Goal: Task Accomplishment & Management: Use online tool/utility

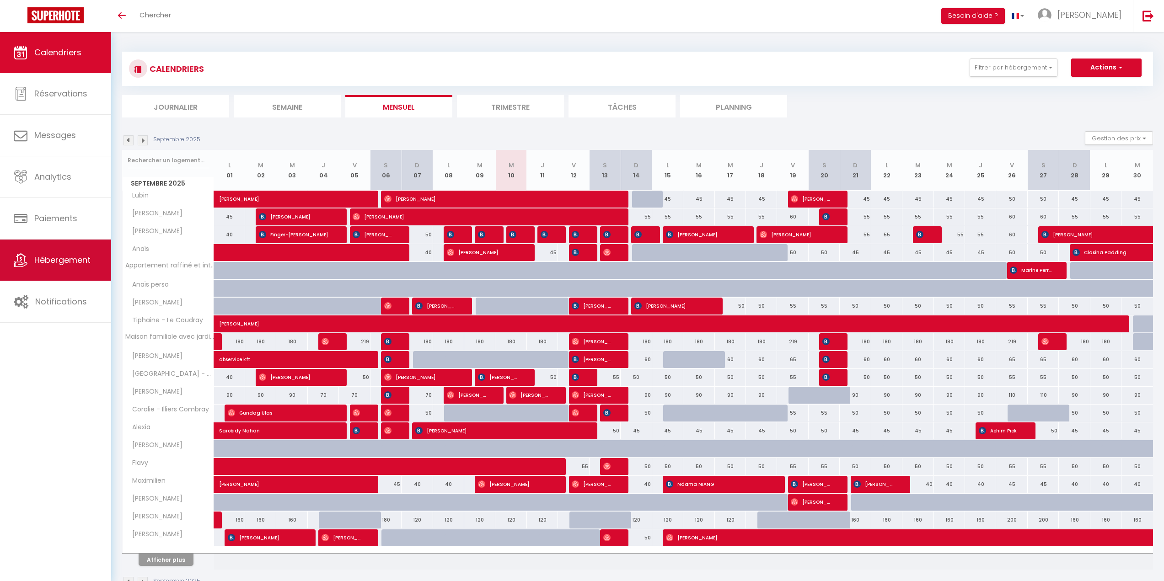
click at [76, 255] on span "Hébergement" at bounding box center [62, 259] width 56 height 11
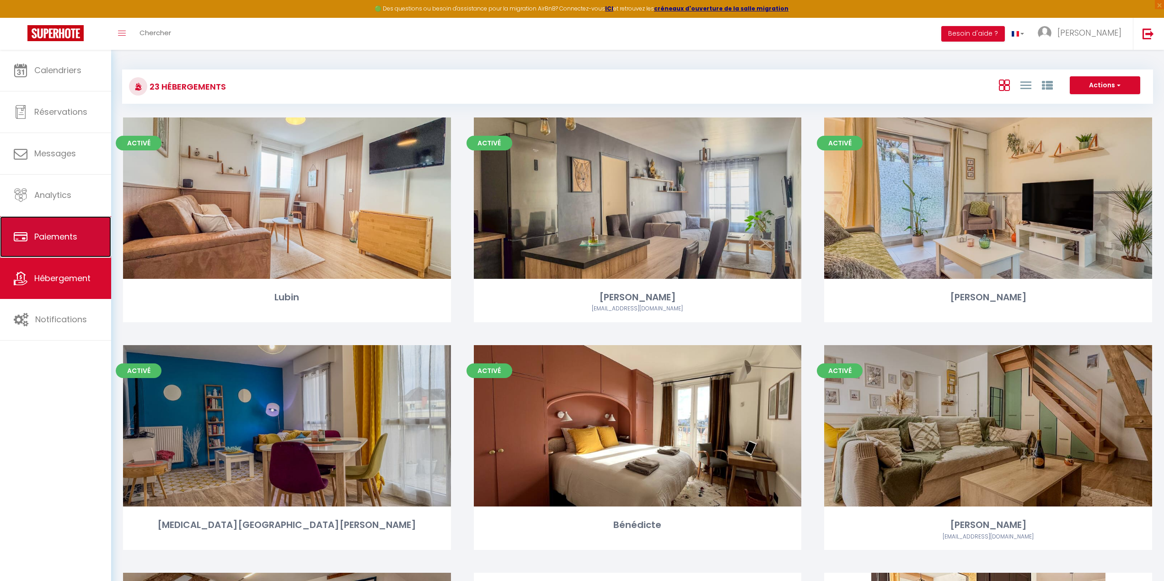
click at [61, 240] on span "Paiements" at bounding box center [55, 236] width 43 height 11
select select "2"
select select "0"
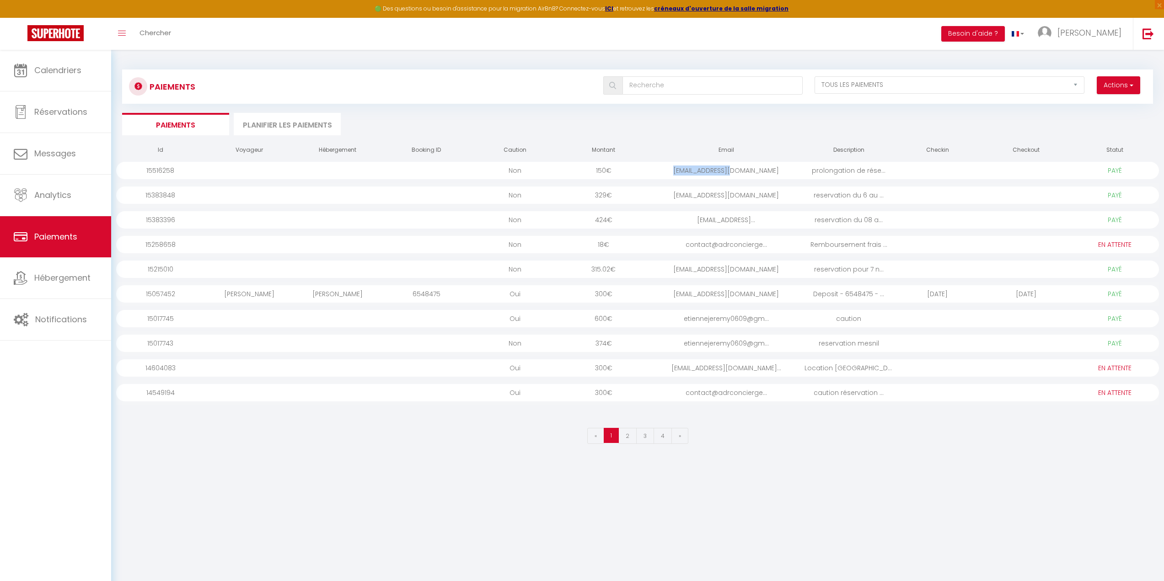
drag, startPoint x: 763, startPoint y: 170, endPoint x: 719, endPoint y: 170, distance: 44.4
click at [698, 168] on div "[EMAIL_ADDRESS][DOMAIN_NAME]" at bounding box center [726, 170] width 156 height 17
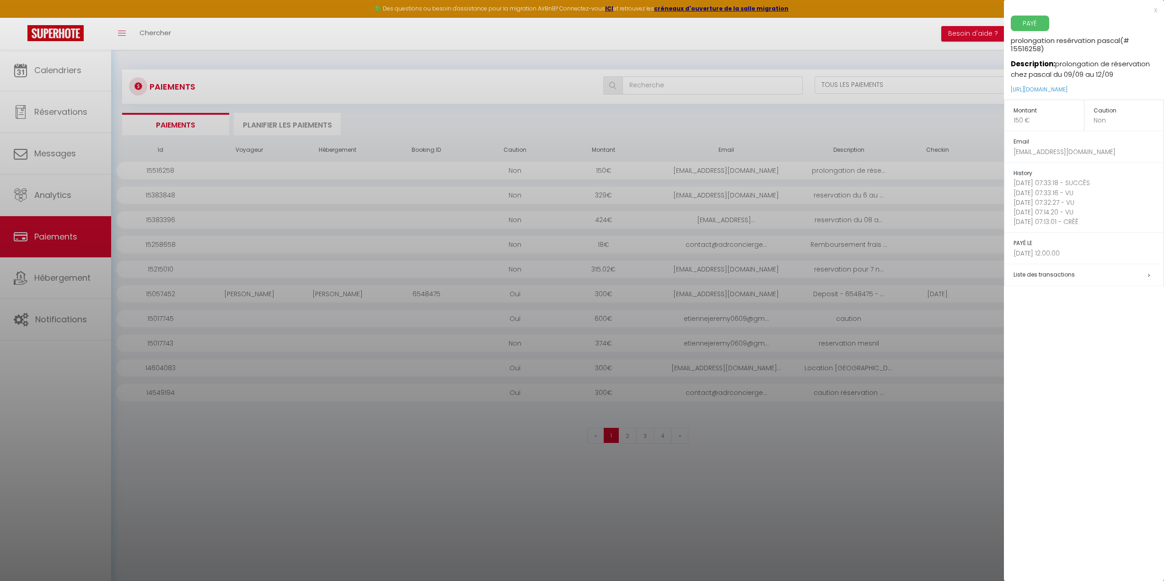
drag, startPoint x: 719, startPoint y: 170, endPoint x: 692, endPoint y: 172, distance: 26.1
click at [692, 172] on div at bounding box center [582, 290] width 1164 height 581
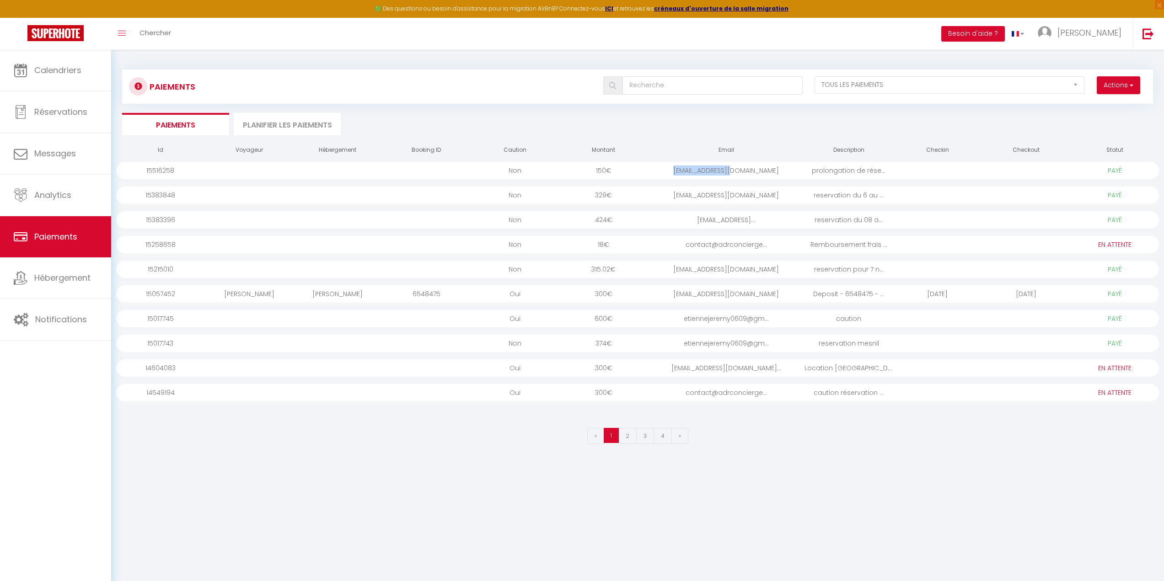
drag, startPoint x: 699, startPoint y: 170, endPoint x: 751, endPoint y: 173, distance: 51.3
click at [751, 173] on div "[EMAIL_ADDRESS][DOMAIN_NAME]" at bounding box center [726, 170] width 156 height 17
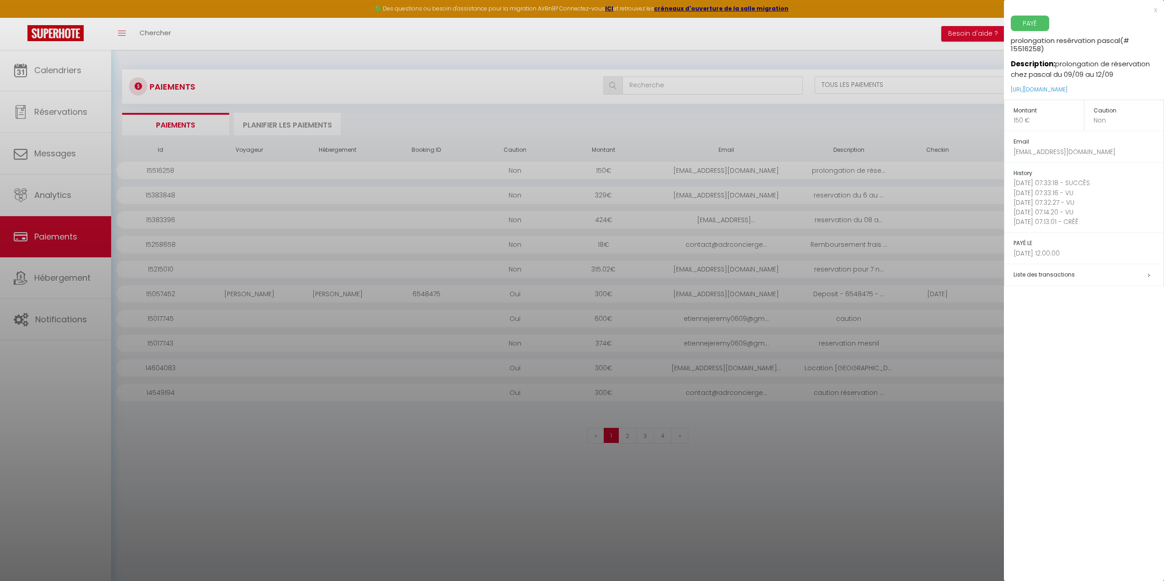
drag, startPoint x: 743, startPoint y: 172, endPoint x: 734, endPoint y: 160, distance: 15.0
click at [734, 160] on div at bounding box center [582, 290] width 1164 height 581
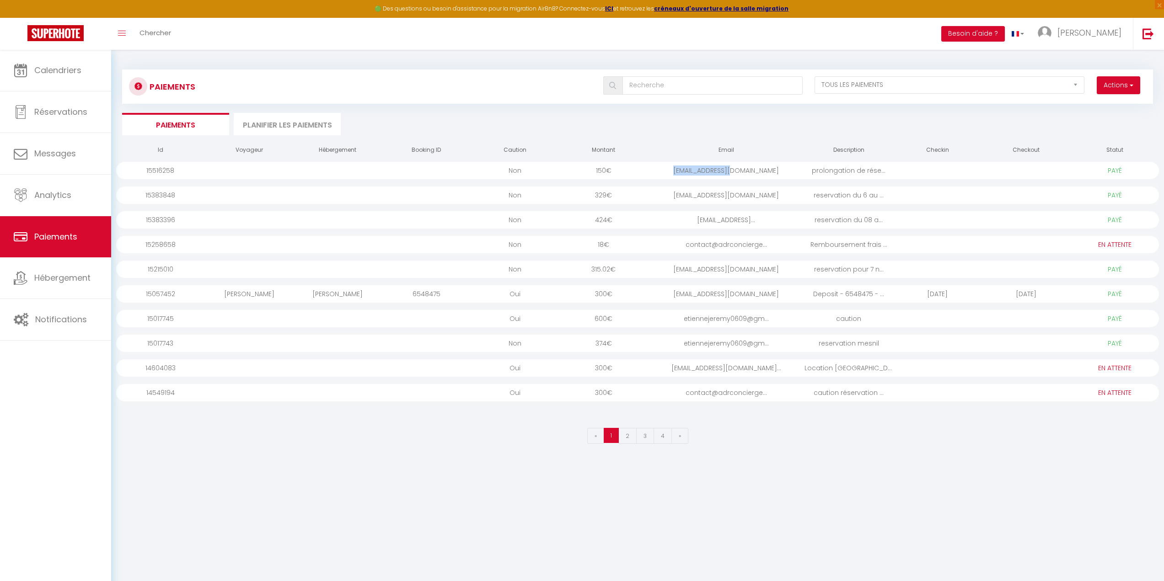
drag, startPoint x: 756, startPoint y: 169, endPoint x: 702, endPoint y: 172, distance: 54.9
click at [702, 172] on div "[EMAIL_ADDRESS][DOMAIN_NAME]" at bounding box center [726, 170] width 156 height 17
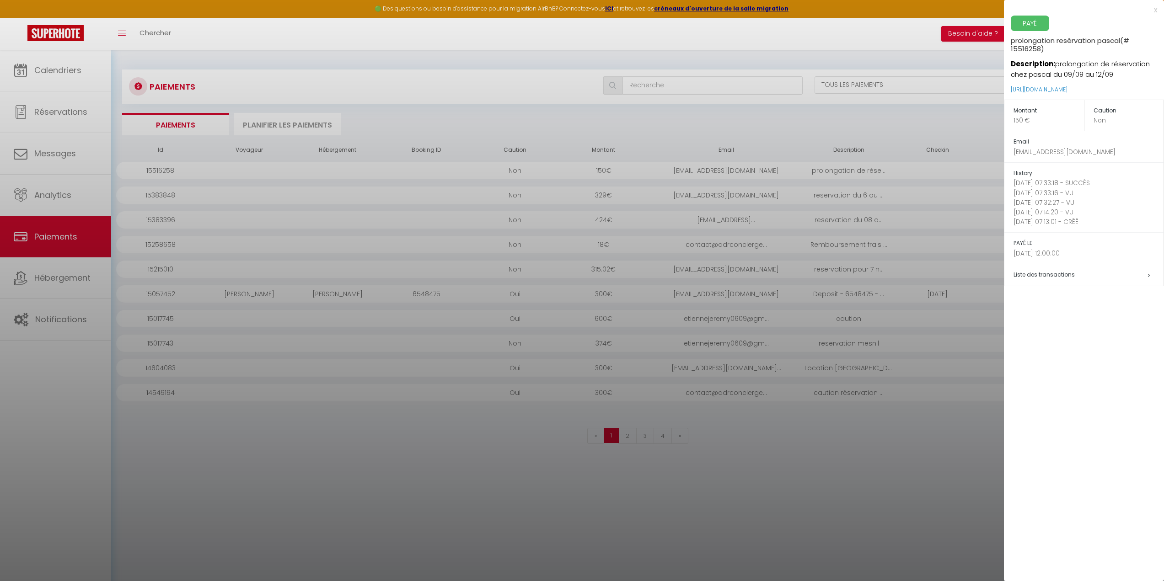
drag, startPoint x: 738, startPoint y: 167, endPoint x: 745, endPoint y: 139, distance: 29.7
click at [745, 138] on div at bounding box center [582, 290] width 1164 height 581
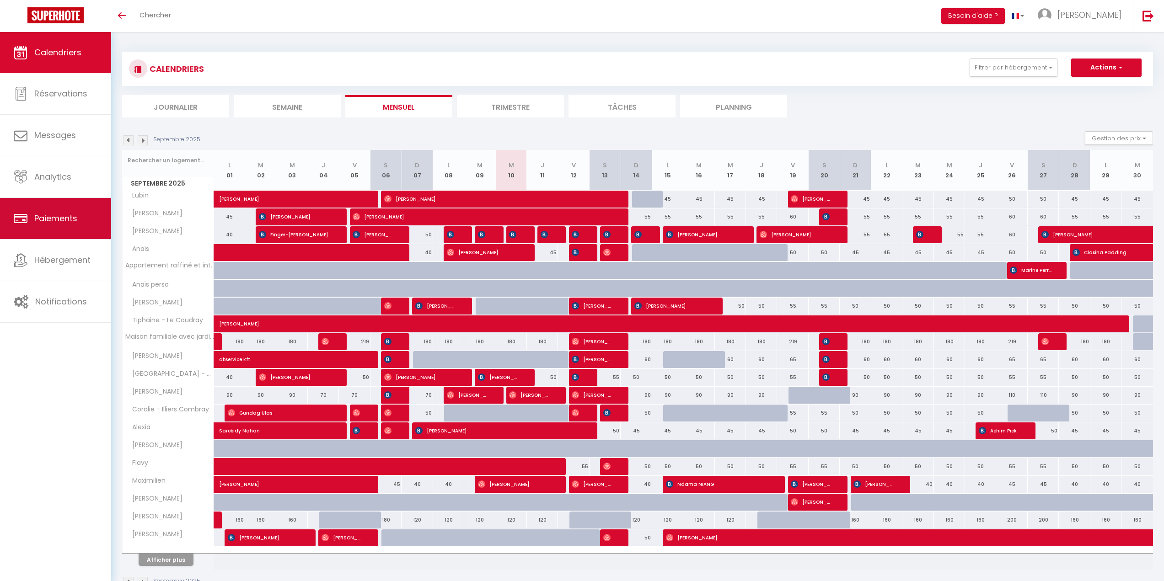
click at [56, 226] on link "Paiements" at bounding box center [55, 218] width 111 height 41
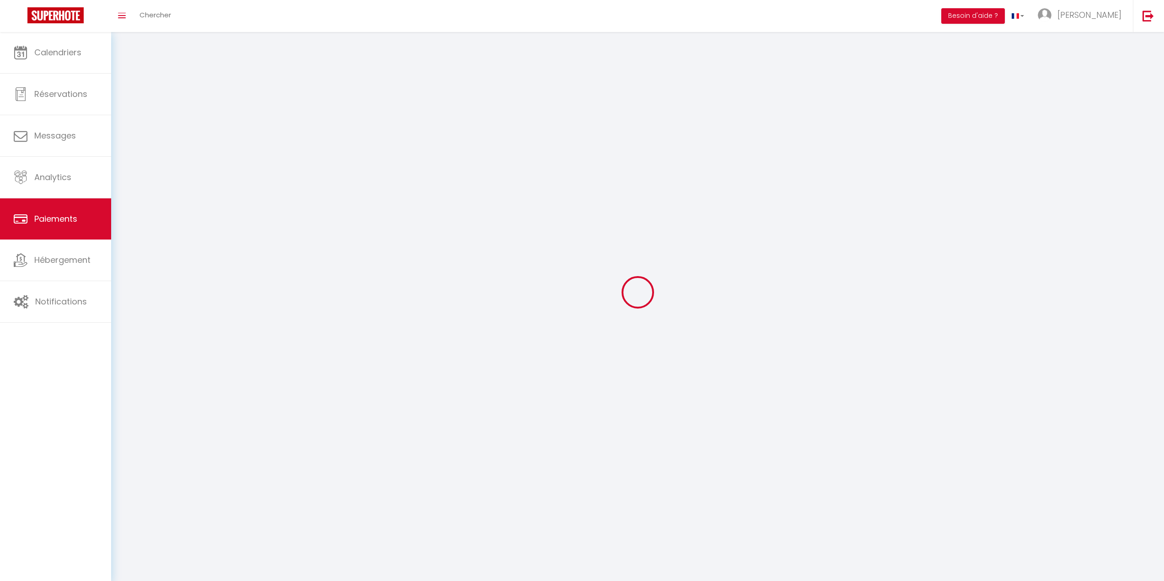
select select "2"
select select "0"
select select
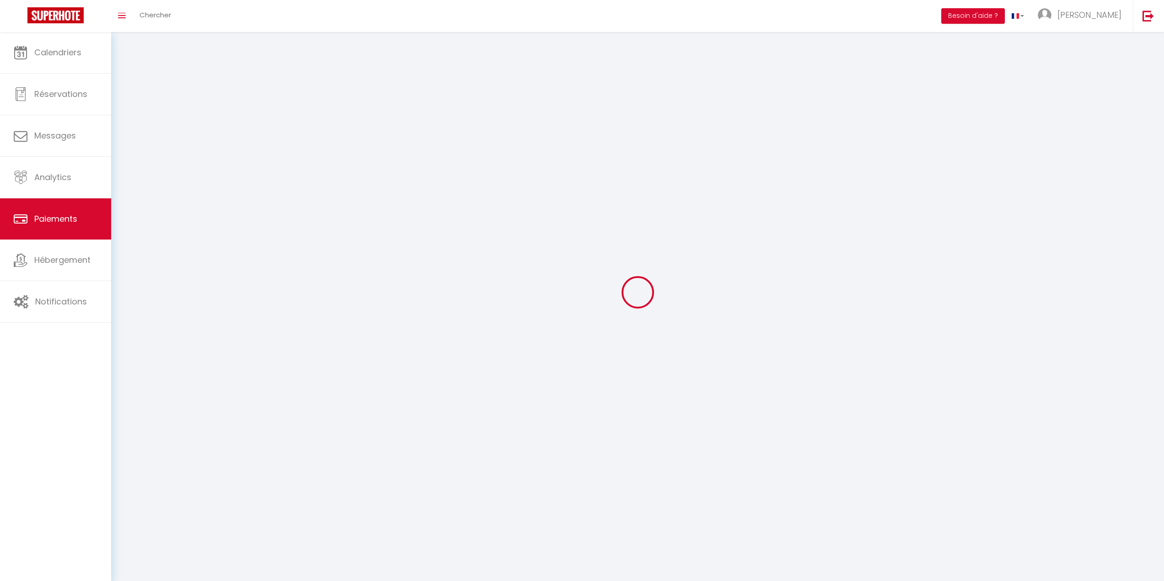
select select
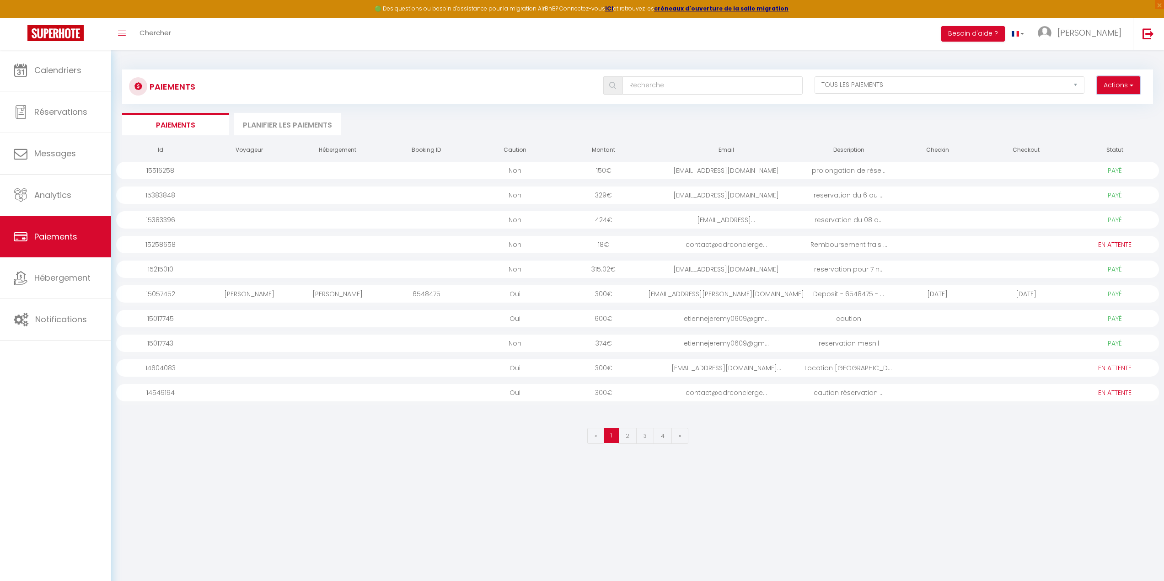
click at [1111, 88] on button "Actions" at bounding box center [1118, 85] width 43 height 18
click at [1094, 104] on link "Créer nouveau lien paiement" at bounding box center [1083, 105] width 113 height 12
select select
select select "other"
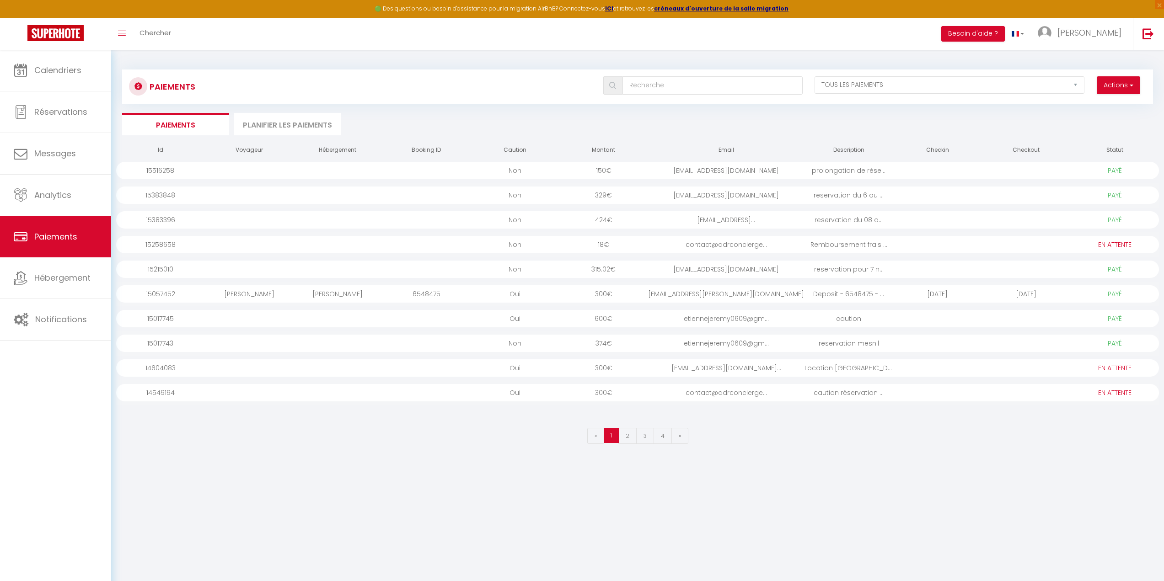
select select "13643"
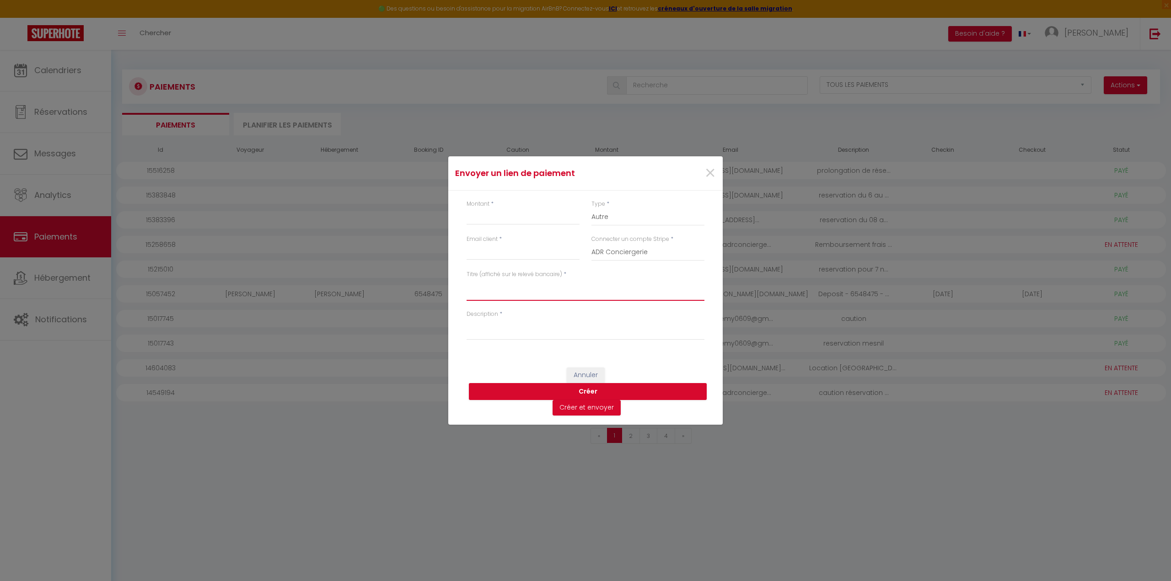
click at [501, 291] on textarea "Titre (affiché sur le relevé bancaire)" at bounding box center [586, 290] width 238 height 22
type textarea "RESA ANAIS DU 14 AU 19"
click at [522, 333] on textarea "Description" at bounding box center [586, 329] width 238 height 22
drag, startPoint x: 512, startPoint y: 282, endPoint x: 480, endPoint y: 288, distance: 32.6
click at [462, 285] on div "Titre (affiché sur le relevé bancaire) * RESA ANAIS DU 14 AU 19" at bounding box center [586, 290] width 250 height 40
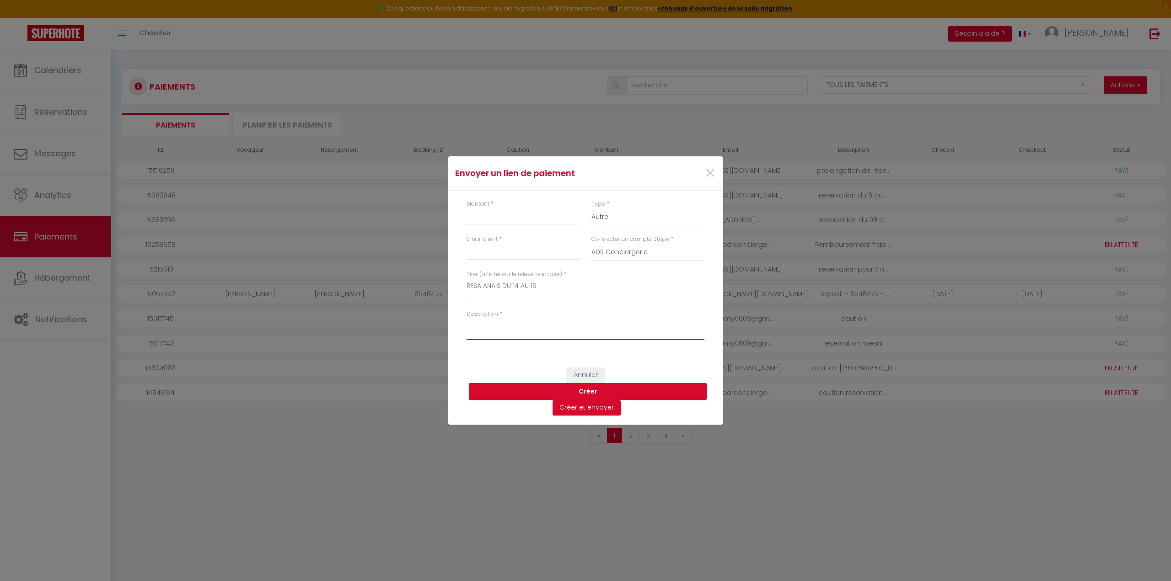
click at [505, 328] on textarea "Description" at bounding box center [586, 329] width 238 height 22
paste textarea "RESA ANAIS DU 14 AU 19"
type textarea "RESA ANAIS DU 14 AU 19"
click at [489, 251] on input "Email client" at bounding box center [523, 252] width 113 height 16
drag, startPoint x: 482, startPoint y: 251, endPoint x: 435, endPoint y: 245, distance: 47.0
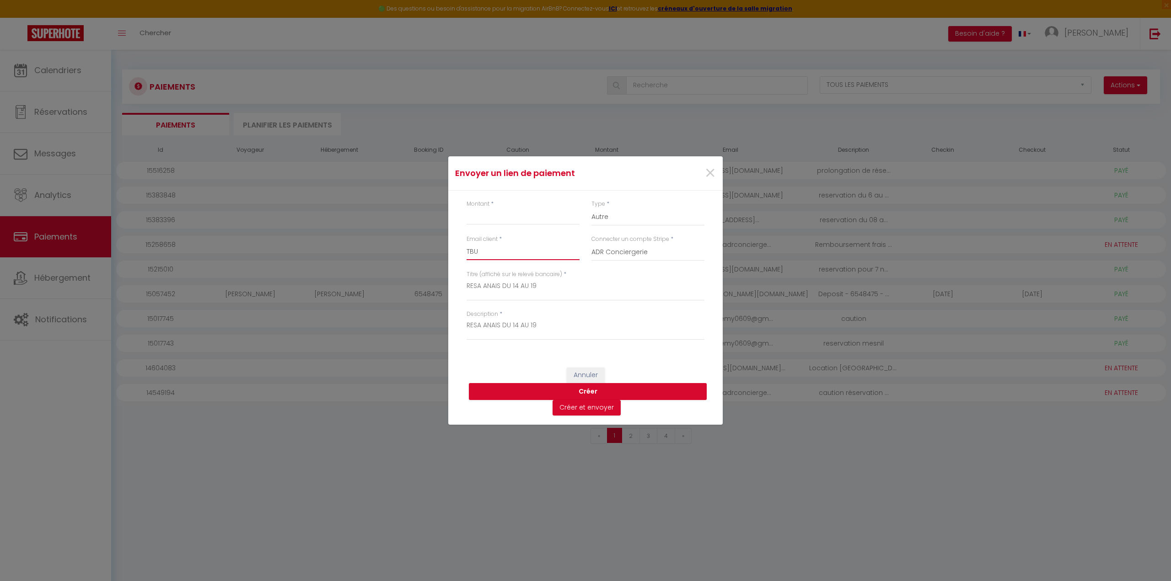
click at [435, 245] on div "Envoyer un lien de paiement × Montant * Type * Nuits Frais de ménage Taxe de sé…" at bounding box center [585, 290] width 1171 height 581
type input "TBU"
type input "[EMAIL_ADDRESS][DOMAIN_NAME]"
click at [494, 210] on input "Montant" at bounding box center [523, 217] width 113 height 16
type input "254"
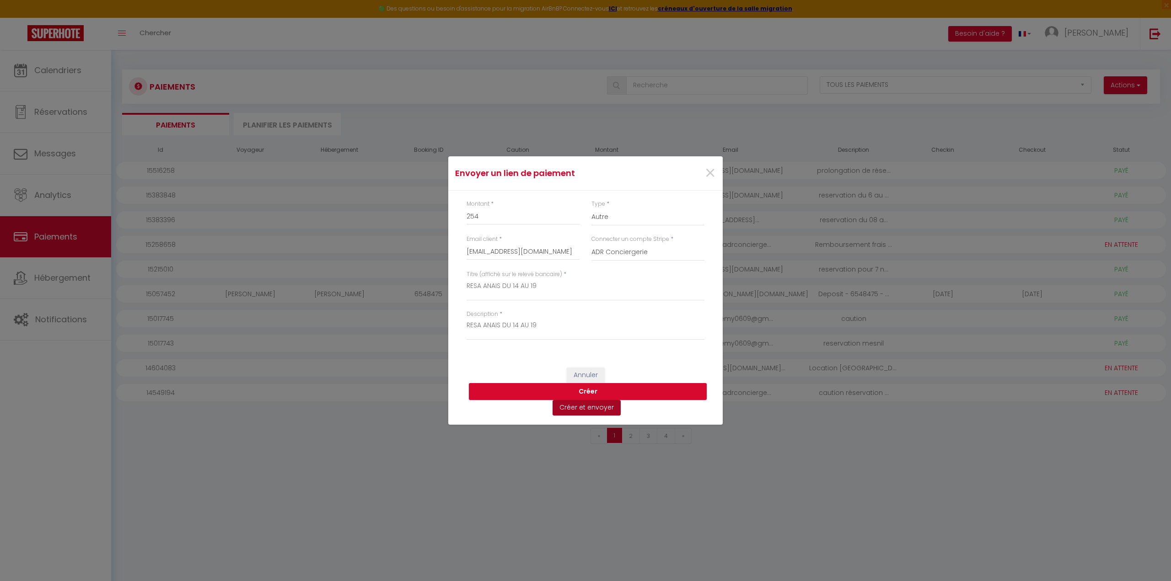
click at [585, 410] on button "Créer et envoyer" at bounding box center [586, 408] width 68 height 16
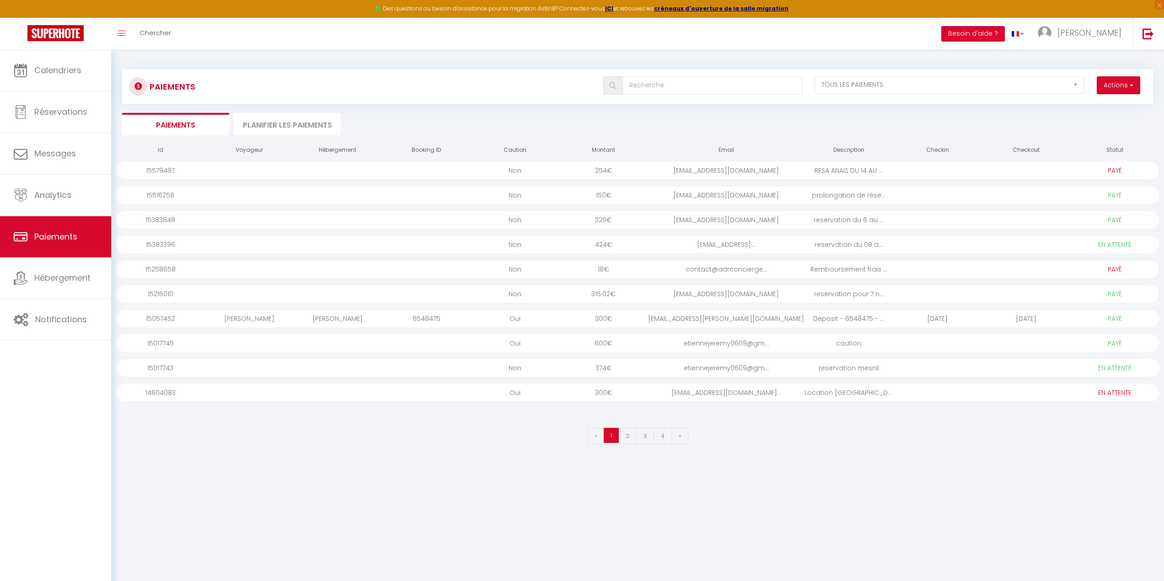
click at [729, 173] on div "[EMAIL_ADDRESS][DOMAIN_NAME]" at bounding box center [726, 170] width 156 height 17
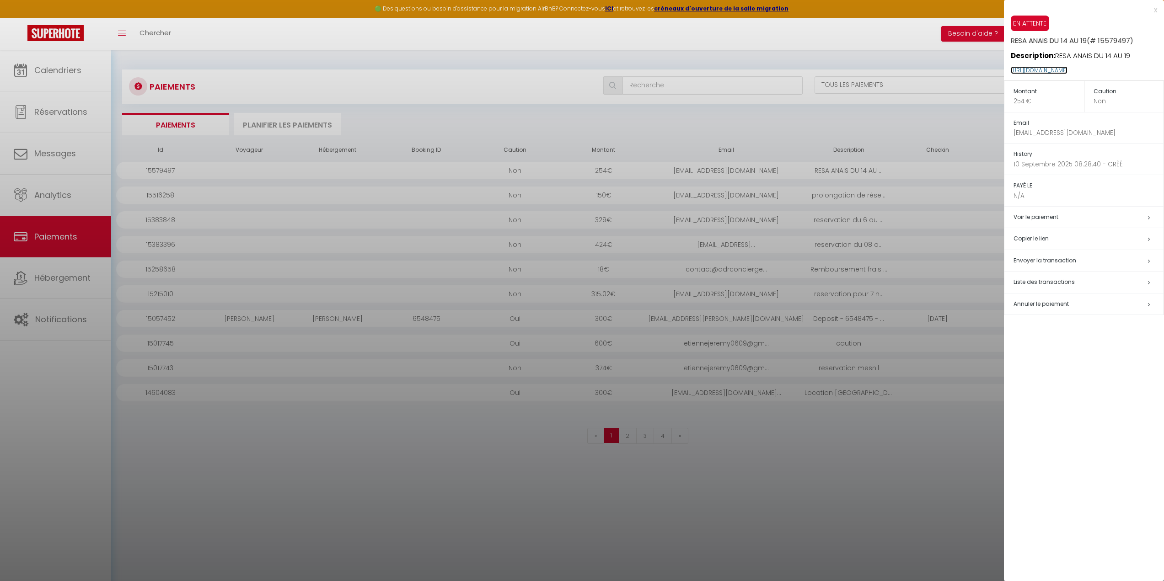
click at [1067, 69] on link "https://superhote.com/applink/p/wpFKU15E" at bounding box center [1039, 70] width 57 height 8
drag, startPoint x: 1135, startPoint y: 69, endPoint x: 1012, endPoint y: 75, distance: 123.7
click at [1012, 75] on p "https://superhote.com/applink/p/wpFKU15E" at bounding box center [1087, 71] width 153 height 20
copy link "https://superhote.com/applink/p/wpFKU15E"
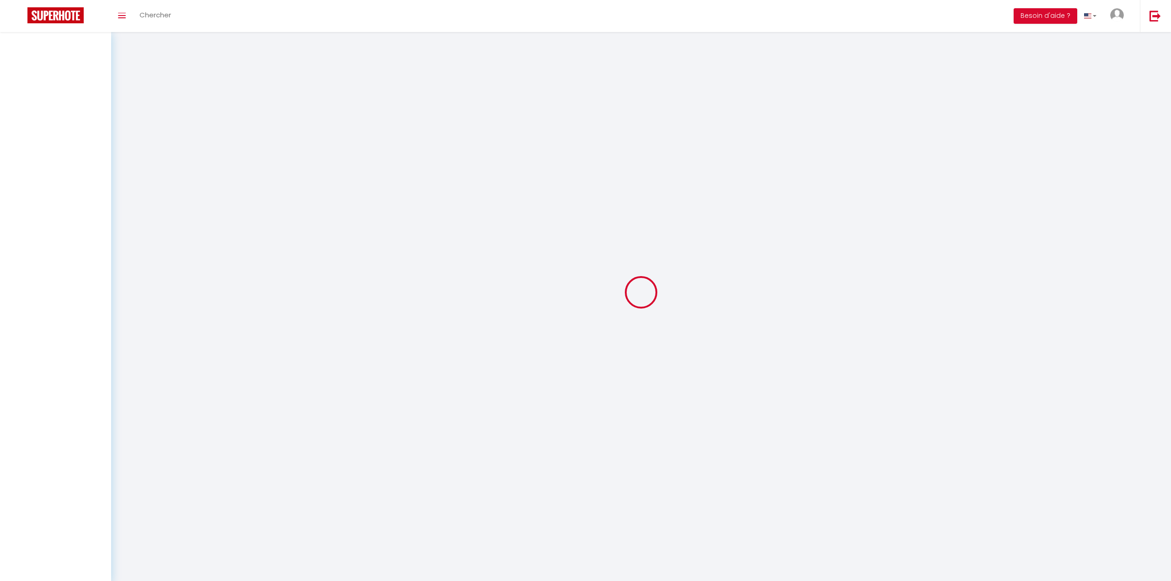
select select "2"
select select "0"
